Goal: Task Accomplishment & Management: Manage account settings

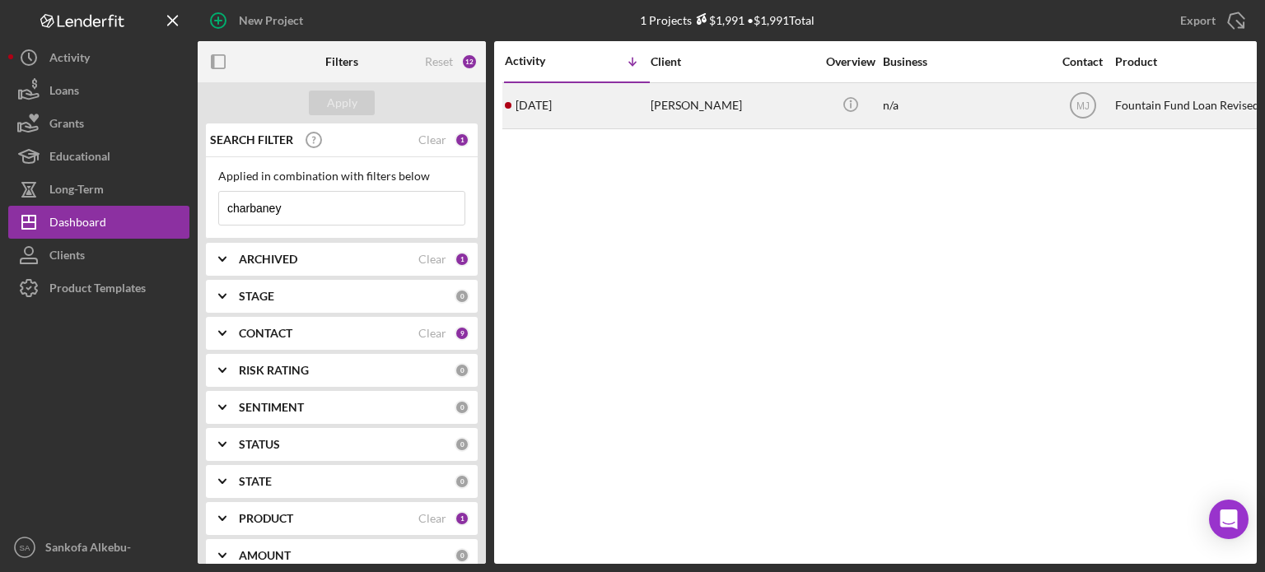
click at [768, 111] on div "[PERSON_NAME]" at bounding box center [732, 106] width 165 height 44
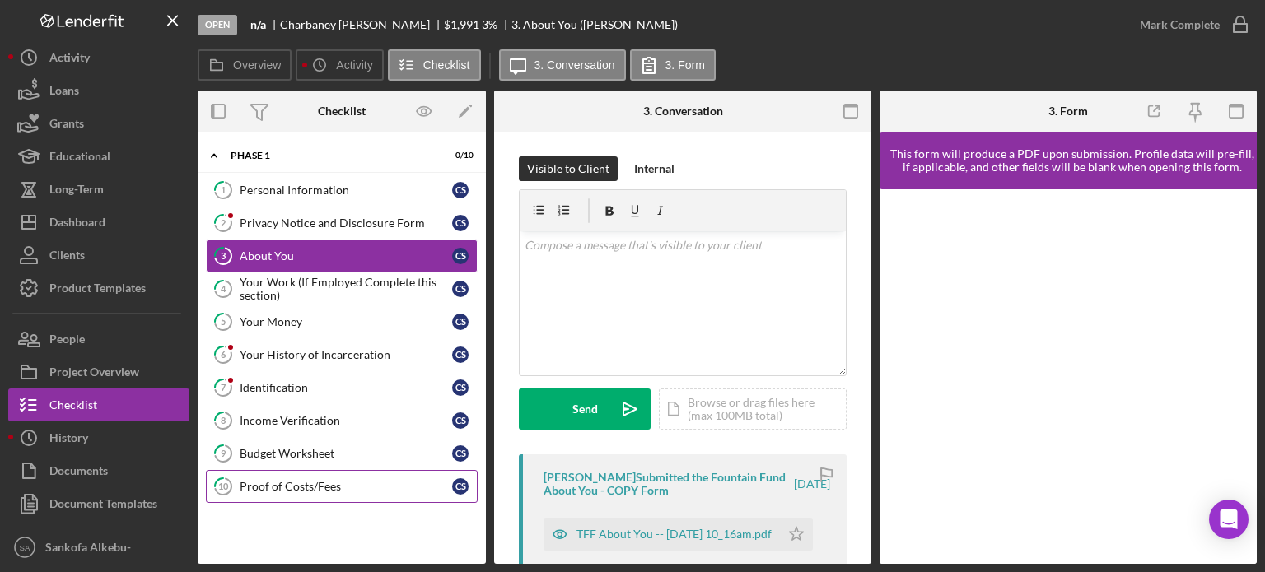
click at [367, 480] on div "Proof of Costs/Fees" at bounding box center [346, 486] width 212 height 13
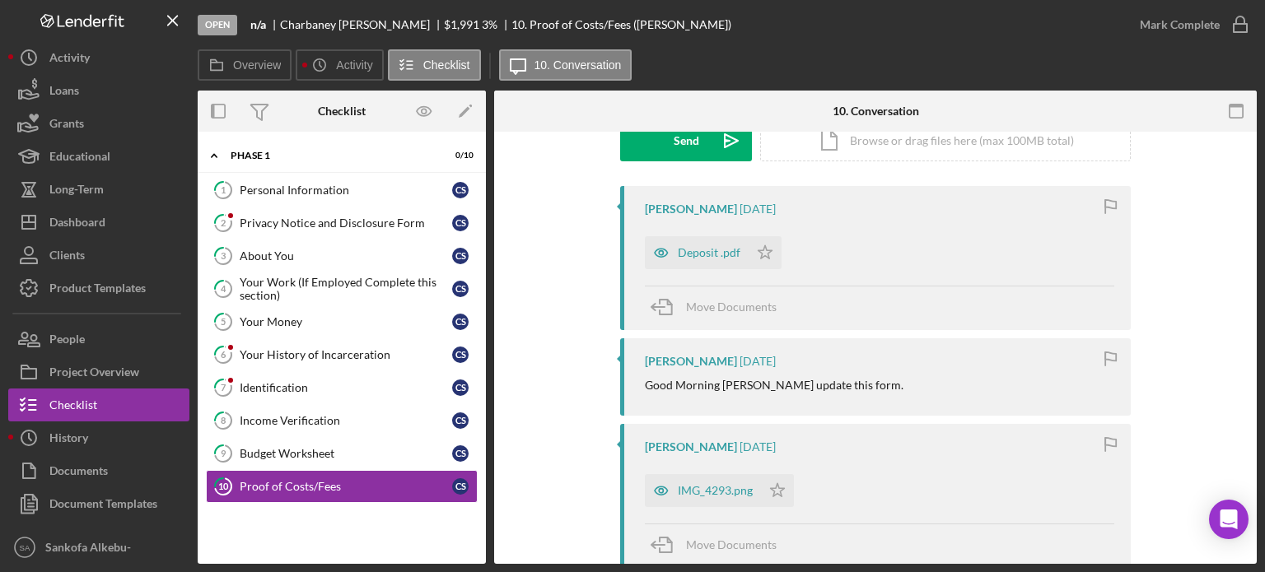
scroll to position [267, 0]
click at [711, 250] on div "Deposit .pdf" at bounding box center [709, 254] width 63 height 13
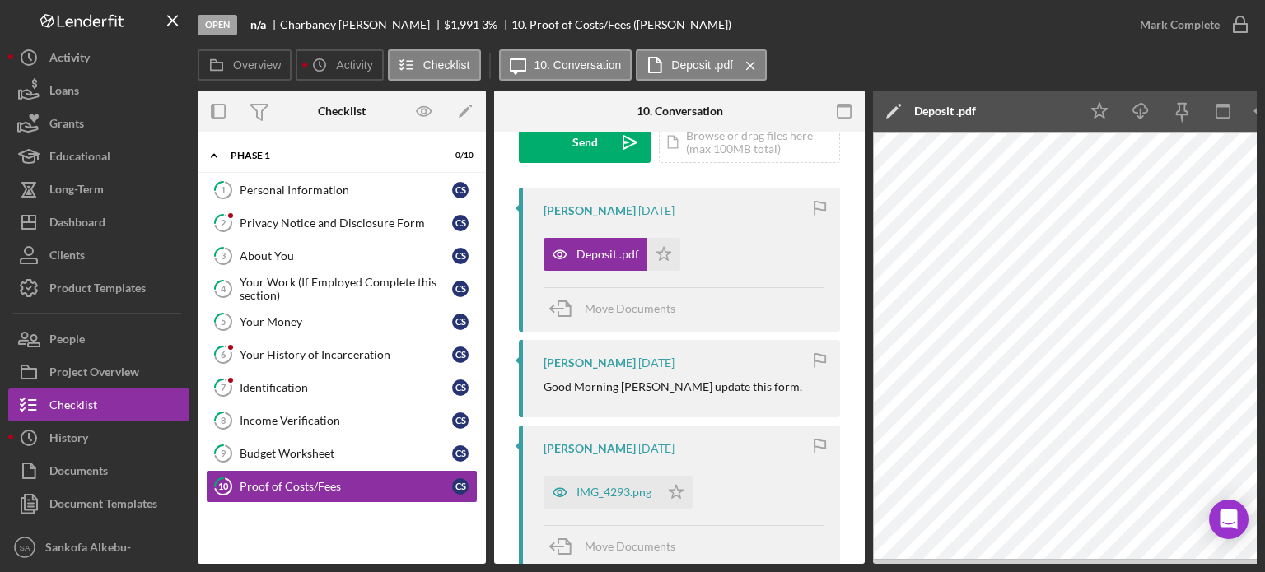
drag, startPoint x: 902, startPoint y: 564, endPoint x: 951, endPoint y: 566, distance: 48.6
click at [951, 566] on div "Open n/a [PERSON_NAME] $1,991 $1,991 3 % 10. Proof of Costs/Fees ([PERSON_NAME]…" at bounding box center [632, 286] width 1265 height 572
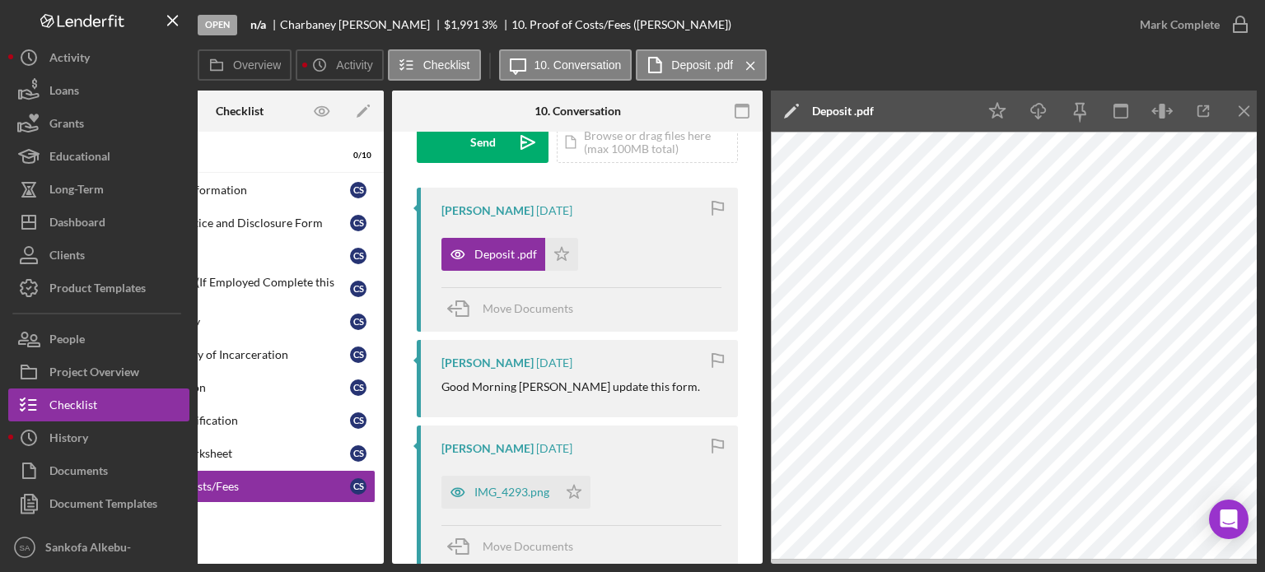
scroll to position [0, 110]
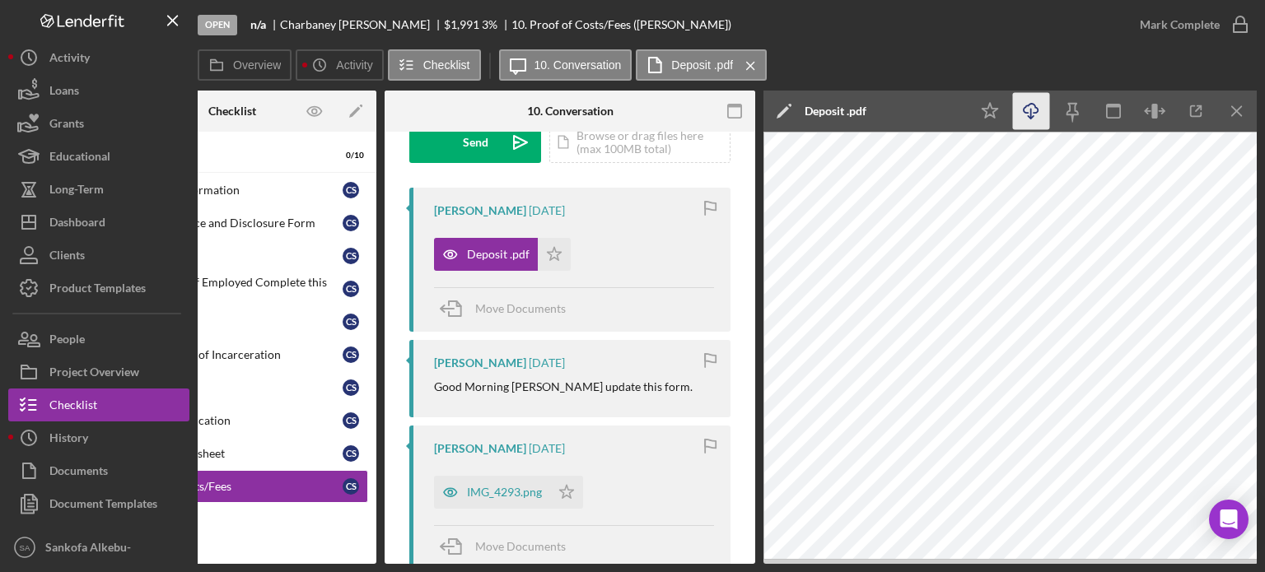
click at [1037, 115] on icon "Icon/Download" at bounding box center [1031, 111] width 37 height 37
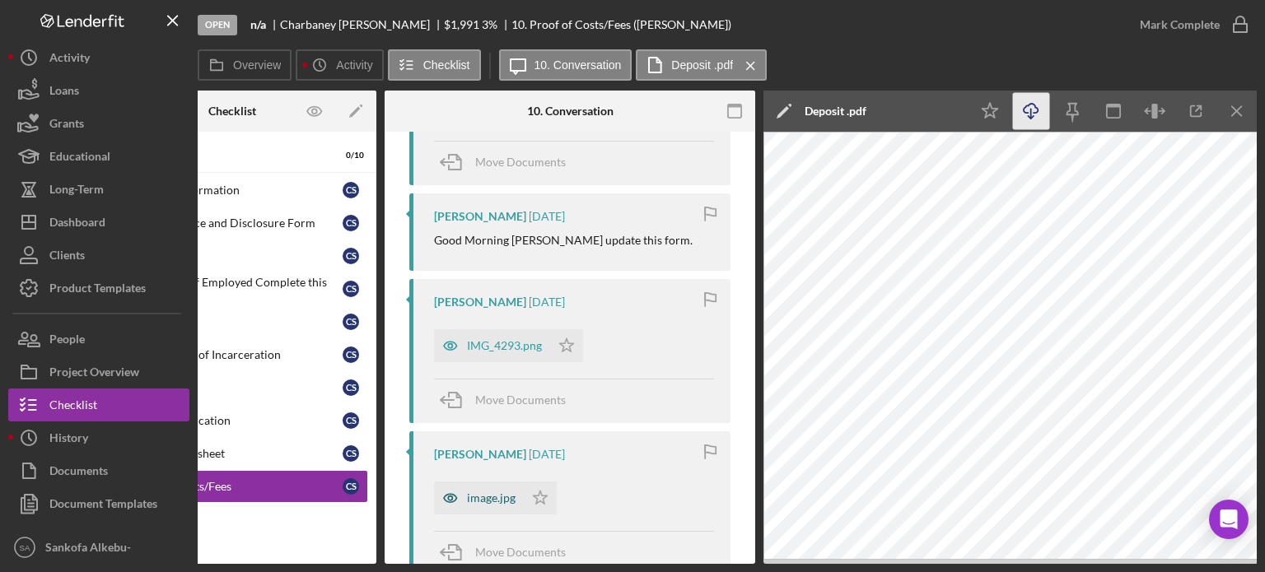
scroll to position [535, 0]
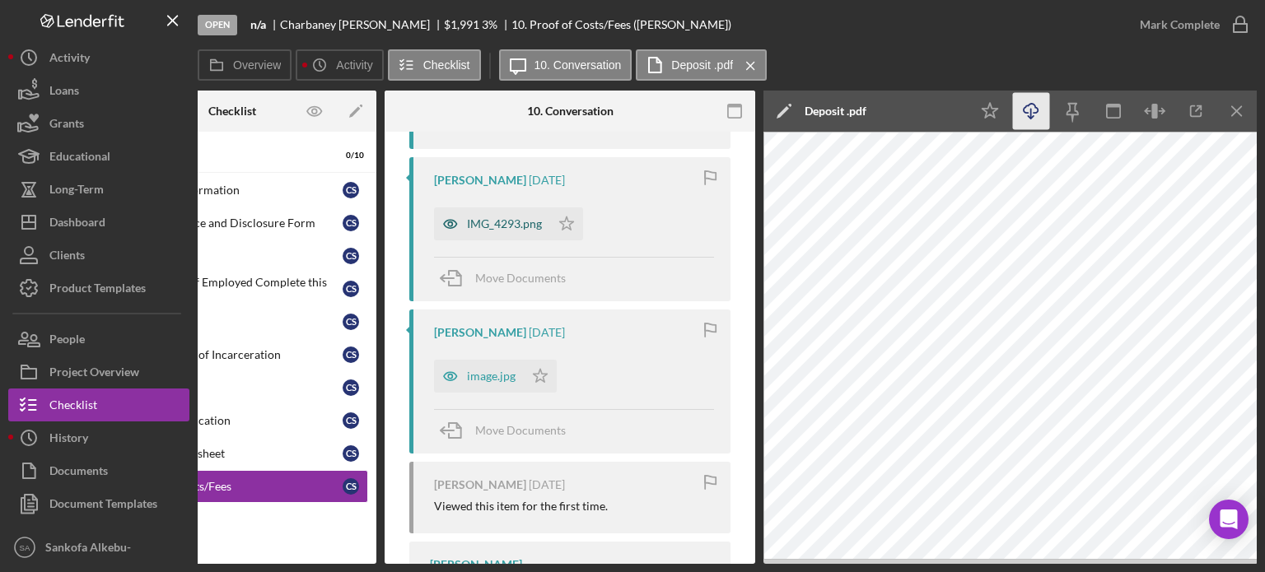
click at [488, 226] on div "IMG_4293.png" at bounding box center [504, 223] width 75 height 13
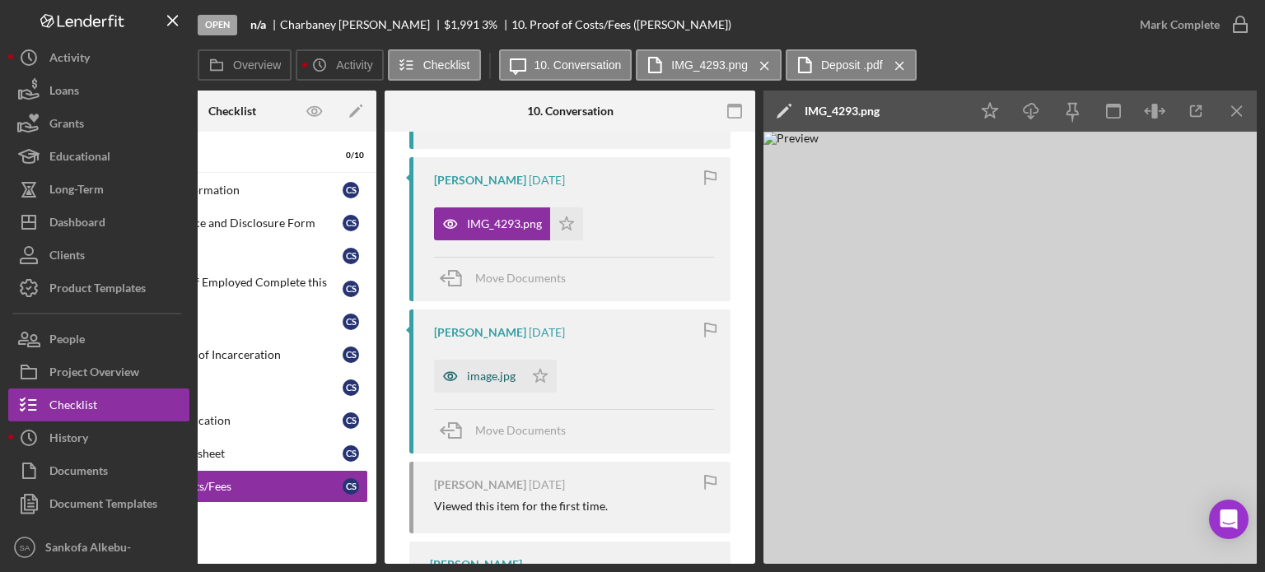
click at [501, 377] on div "image.jpg" at bounding box center [491, 376] width 49 height 13
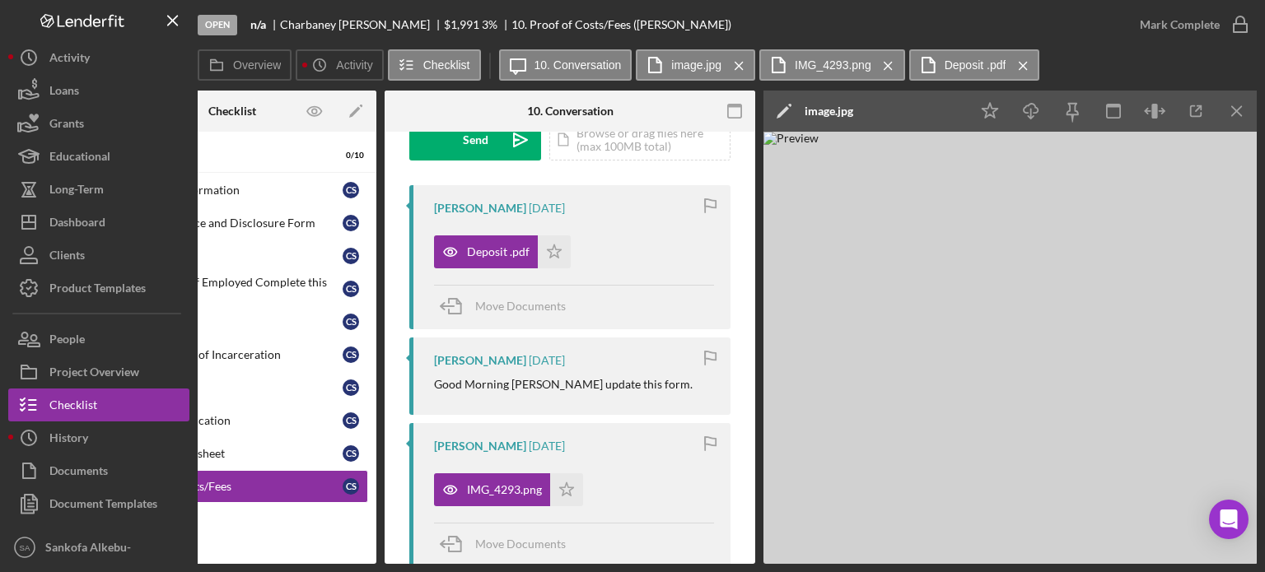
scroll to position [0, 0]
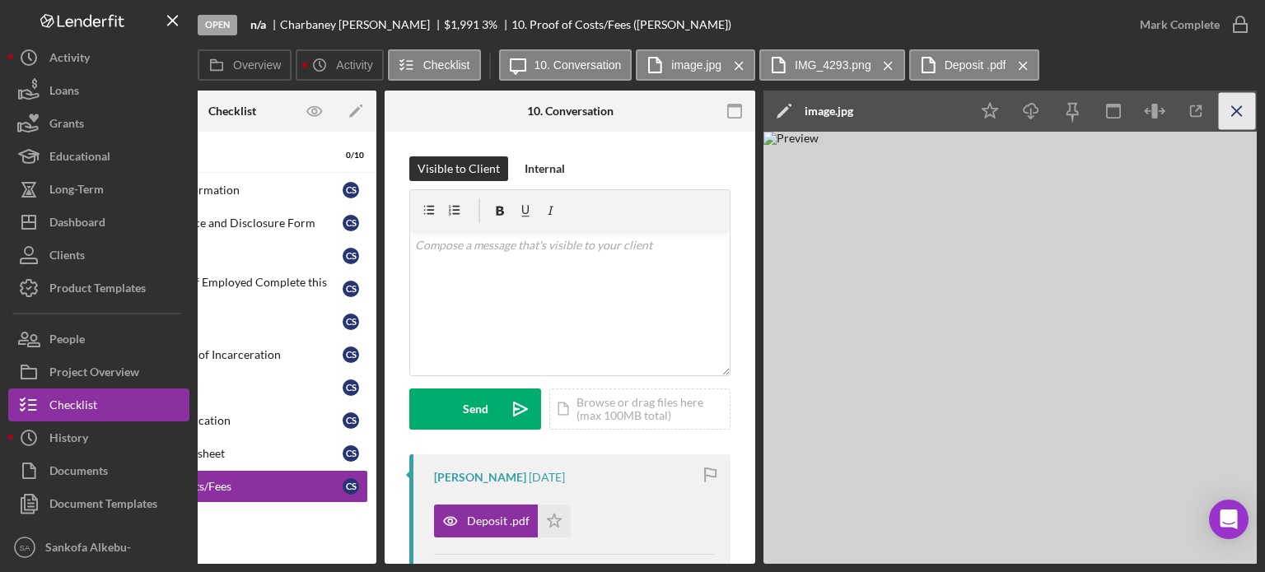
click at [1235, 106] on icon "Icon/Menu Close" at bounding box center [1237, 111] width 37 height 37
